Goal: Navigation & Orientation: Locate item on page

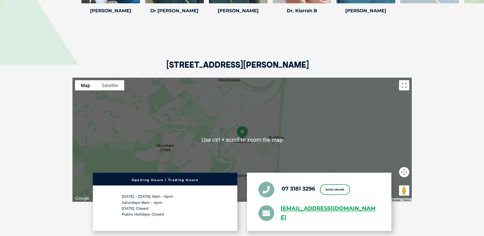
scroll to position [893, 0]
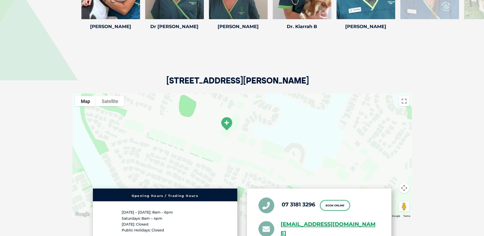
drag, startPoint x: 244, startPoint y: 147, endPoint x: 199, endPoint y: 170, distance: 51.2
click at [200, 170] on div at bounding box center [241, 155] width 339 height 124
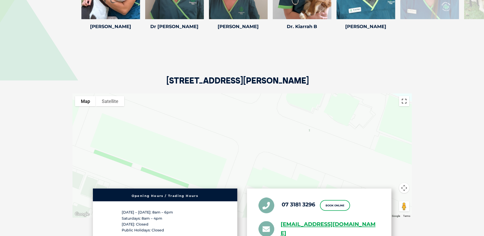
click at [403, 96] on button "Toggle fullscreen view" at bounding box center [404, 101] width 10 height 10
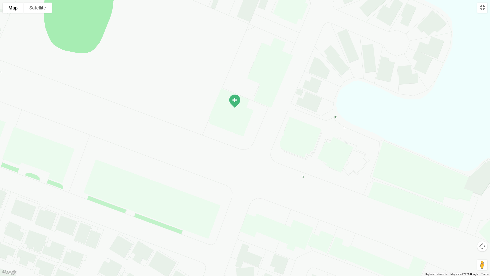
drag, startPoint x: 267, startPoint y: 117, endPoint x: 258, endPoint y: 181, distance: 65.0
click at [258, 181] on div at bounding box center [245, 138] width 490 height 276
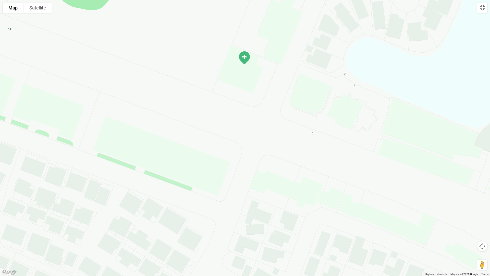
drag, startPoint x: 258, startPoint y: 181, endPoint x: 271, endPoint y: 122, distance: 60.8
click at [271, 122] on div at bounding box center [245, 138] width 490 height 276
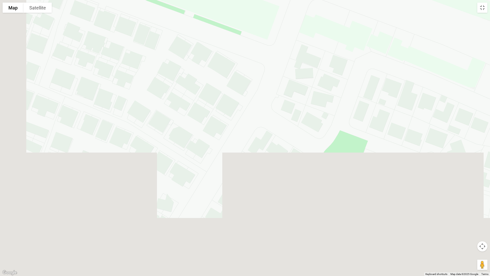
drag, startPoint x: 223, startPoint y: 229, endPoint x: 267, endPoint y: 93, distance: 143.1
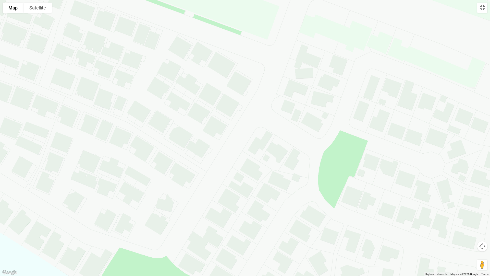
click at [267, 93] on div at bounding box center [245, 138] width 490 height 276
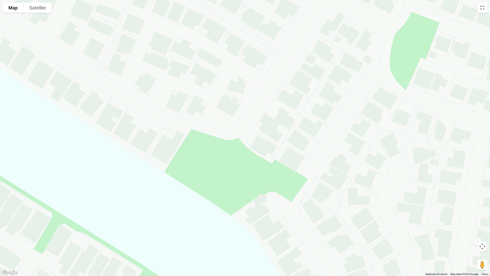
drag, startPoint x: 207, startPoint y: 202, endPoint x: 276, endPoint y: 91, distance: 130.6
click at [276, 91] on div at bounding box center [245, 138] width 490 height 276
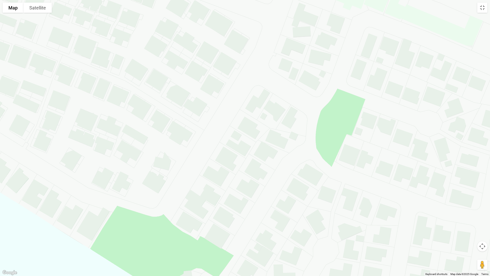
drag, startPoint x: 280, startPoint y: 85, endPoint x: 123, endPoint y: 255, distance: 230.5
click at [152, 224] on div at bounding box center [245, 138] width 490 height 276
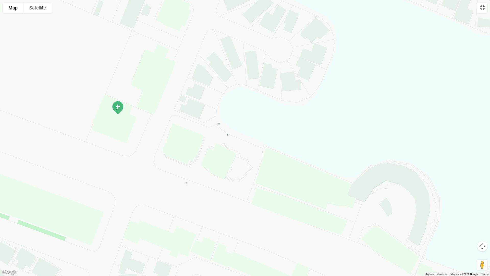
drag, startPoint x: 139, startPoint y: 205, endPoint x: 280, endPoint y: 148, distance: 151.9
click at [280, 148] on div at bounding box center [245, 138] width 490 height 276
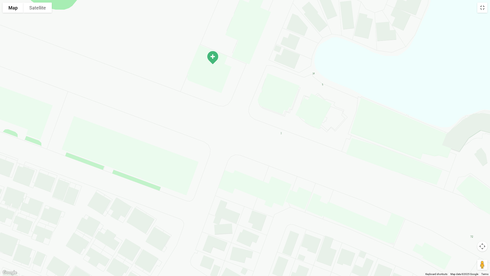
drag, startPoint x: 216, startPoint y: 174, endPoint x: 223, endPoint y: 154, distance: 20.6
click at [223, 154] on div at bounding box center [245, 138] width 490 height 276
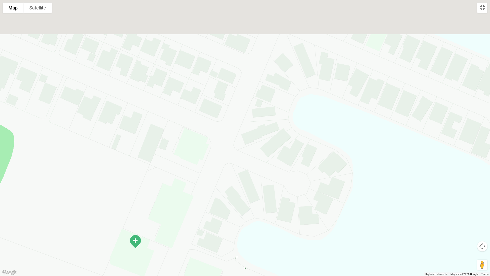
drag, startPoint x: 302, startPoint y: 78, endPoint x: 226, endPoint y: 265, distance: 202.0
click at [226, 236] on div at bounding box center [245, 138] width 490 height 276
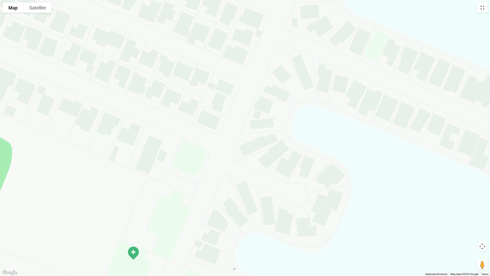
drag, startPoint x: 279, startPoint y: 77, endPoint x: 276, endPoint y: 78, distance: 3.7
click at [276, 78] on div at bounding box center [245, 138] width 490 height 276
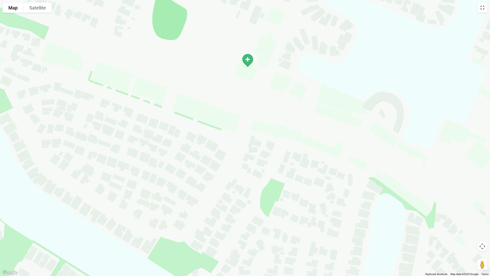
drag, startPoint x: 227, startPoint y: 152, endPoint x: 272, endPoint y: 50, distance: 111.5
click at [272, 50] on div at bounding box center [245, 138] width 490 height 276
click at [483, 236] on button "Map camera controls" at bounding box center [482, 246] width 10 height 10
click at [38, 11] on button "Satellite" at bounding box center [37, 8] width 28 height 10
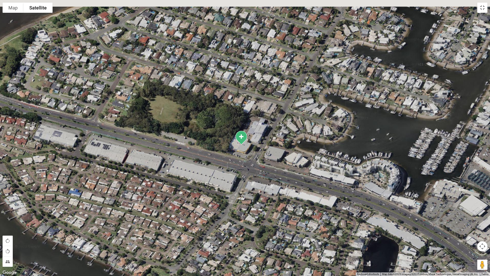
drag, startPoint x: 238, startPoint y: 101, endPoint x: 231, endPoint y: 158, distance: 57.4
click at [231, 158] on div at bounding box center [245, 138] width 490 height 276
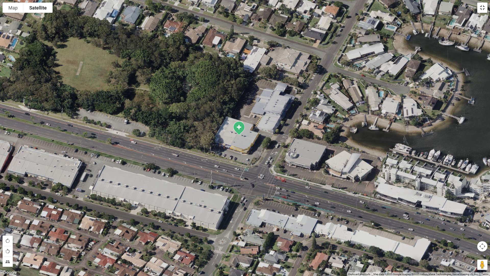
click at [482, 10] on button "Toggle fullscreen view" at bounding box center [482, 8] width 10 height 10
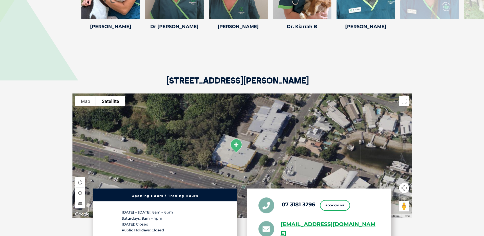
drag, startPoint x: 29, startPoint y: 183, endPoint x: 33, endPoint y: 142, distance: 41.6
click at [33, 142] on section "[STREET_ADDRESS][PERSON_NAME] To navigate the map with touch gestures double-ta…" at bounding box center [242, 168] width 484 height 275
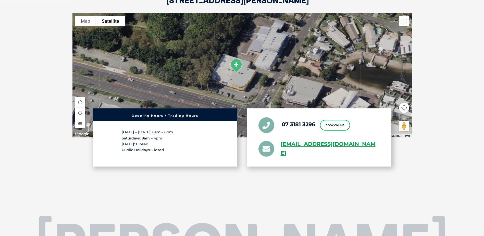
scroll to position [944, 0]
